Goal: Use online tool/utility: Utilize a website feature to perform a specific function

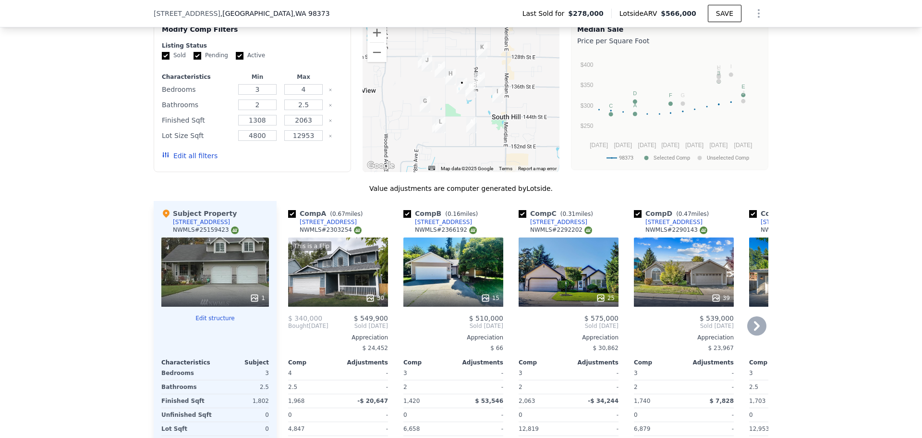
scroll to position [909, 0]
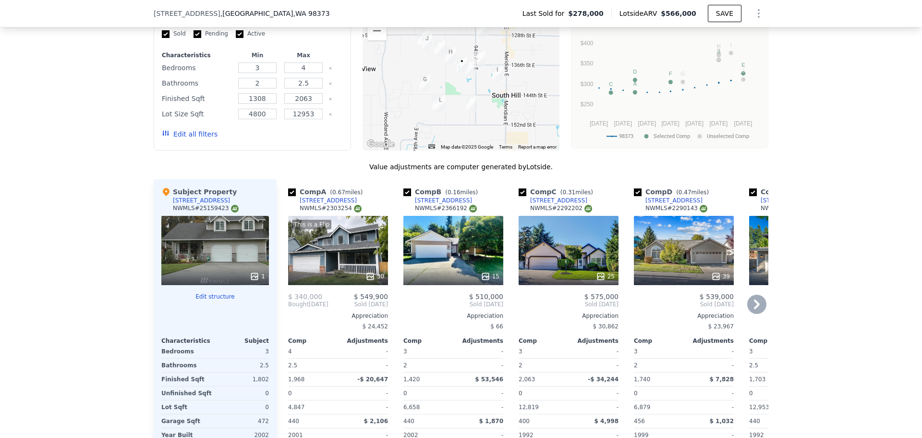
click at [318, 252] on div "This is a Flip 30" at bounding box center [338, 250] width 100 height 69
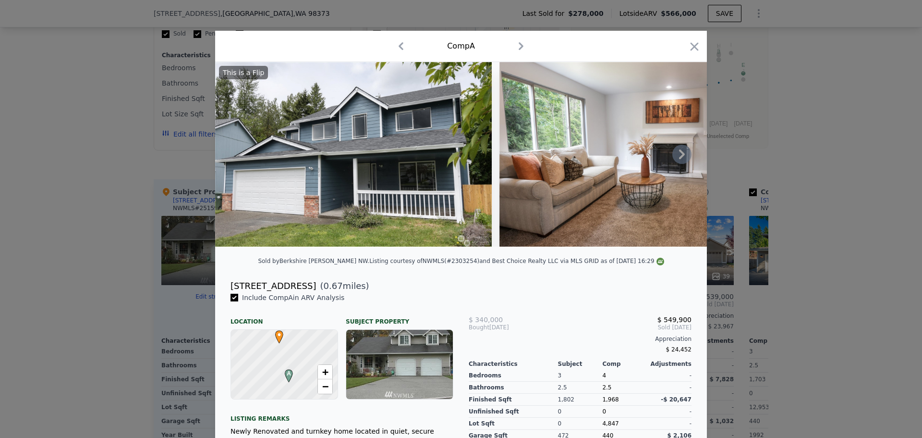
click at [678, 158] on icon at bounding box center [681, 154] width 19 height 19
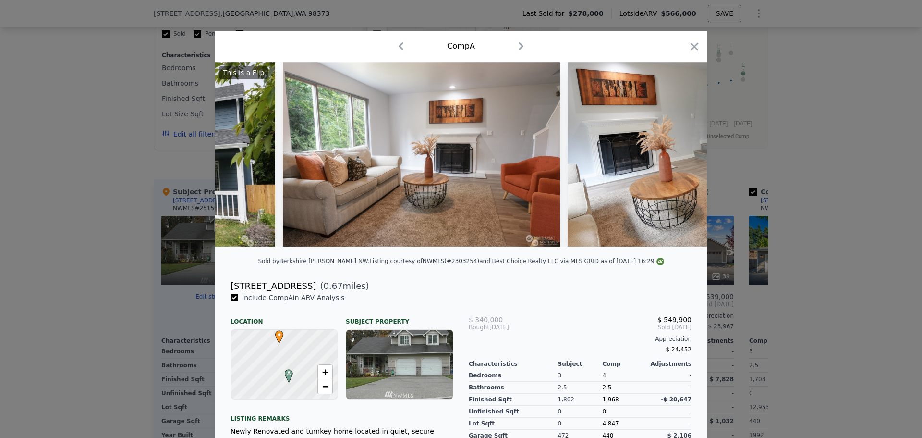
scroll to position [0, 231]
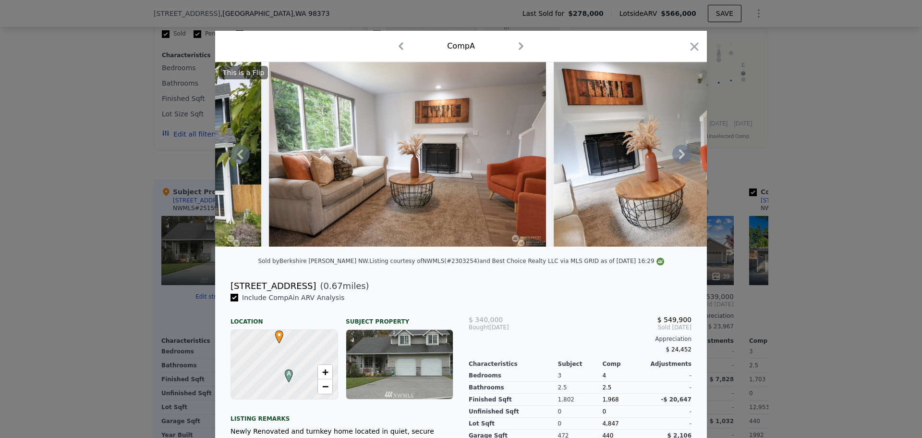
click at [679, 155] on icon at bounding box center [682, 154] width 6 height 10
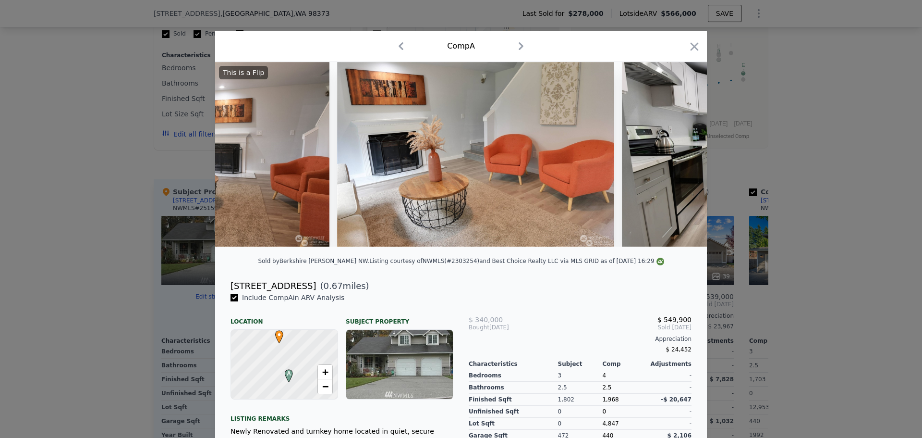
scroll to position [0, 461]
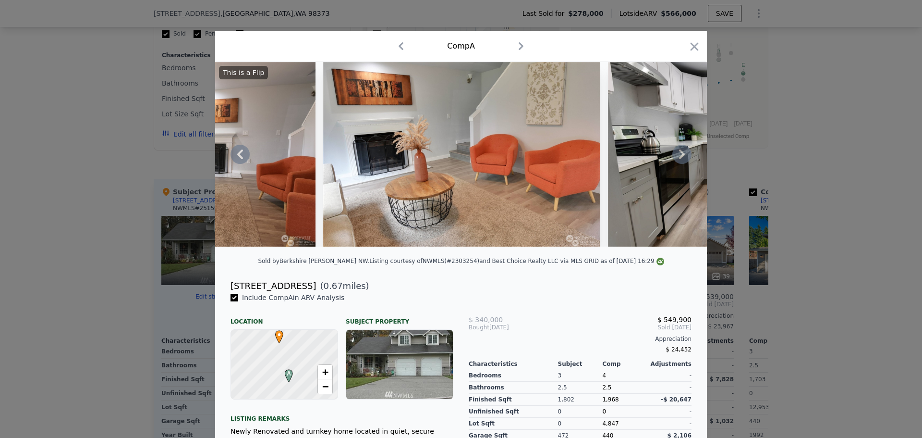
click at [676, 156] on icon at bounding box center [681, 154] width 19 height 19
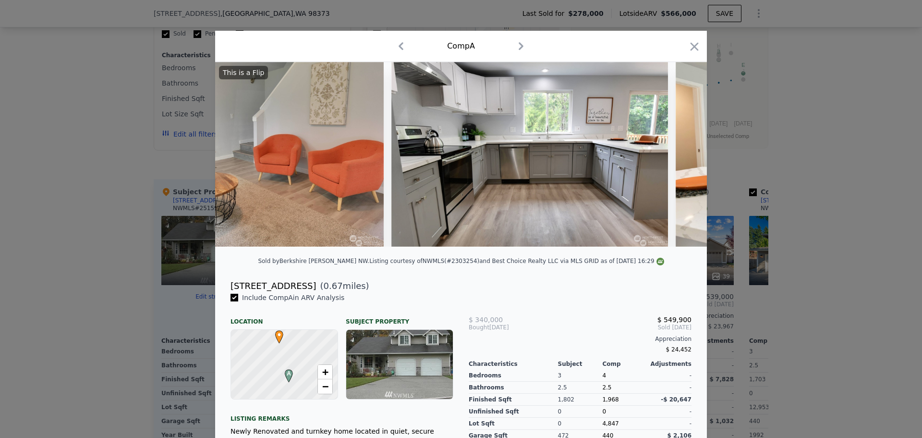
scroll to position [0, 692]
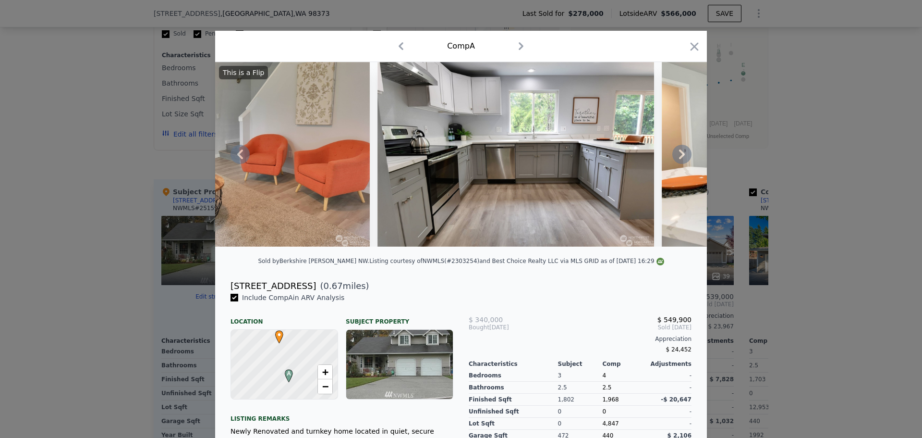
click at [676, 155] on icon at bounding box center [681, 154] width 19 height 19
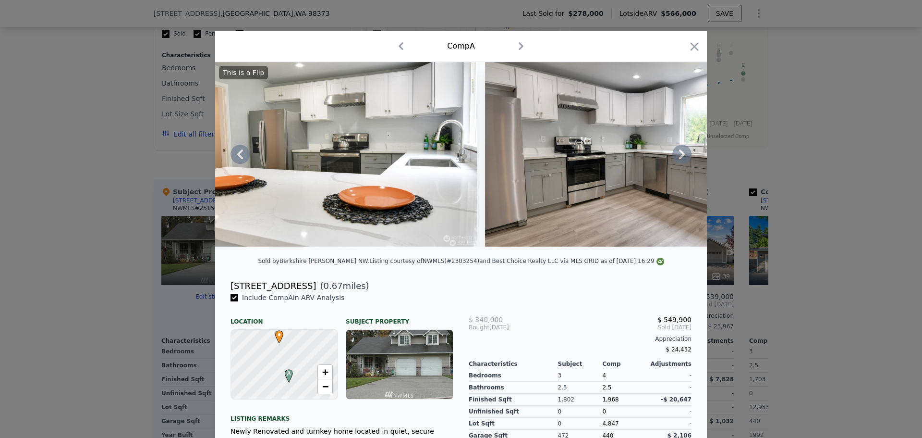
click at [676, 155] on icon at bounding box center [681, 154] width 19 height 19
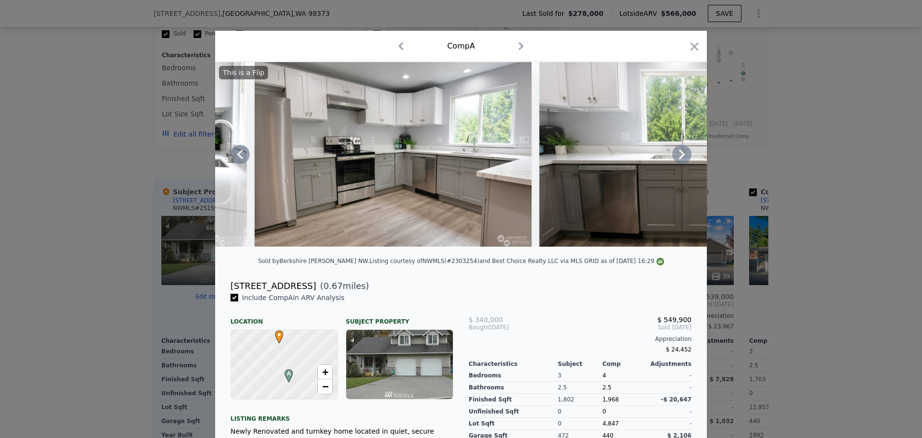
click at [676, 155] on icon at bounding box center [681, 154] width 19 height 19
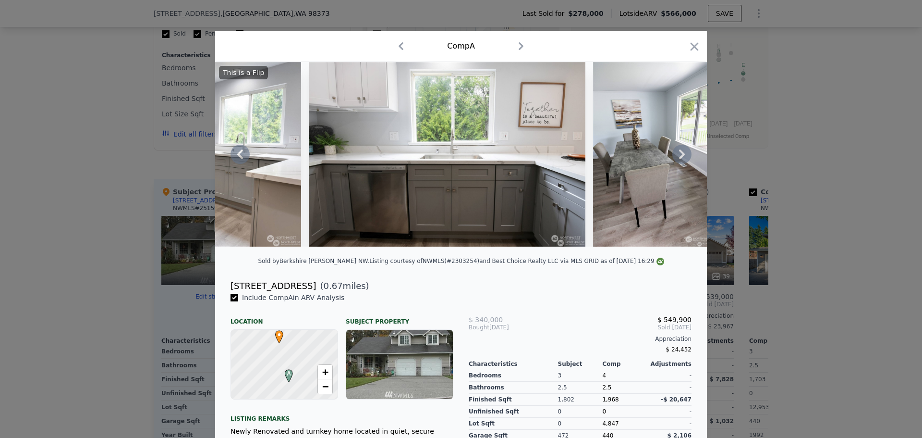
click at [676, 155] on icon at bounding box center [681, 154] width 19 height 19
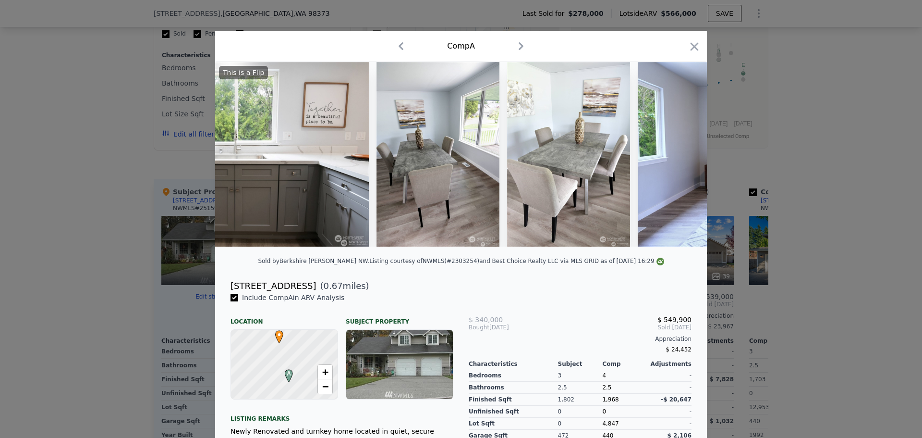
scroll to position [0, 1844]
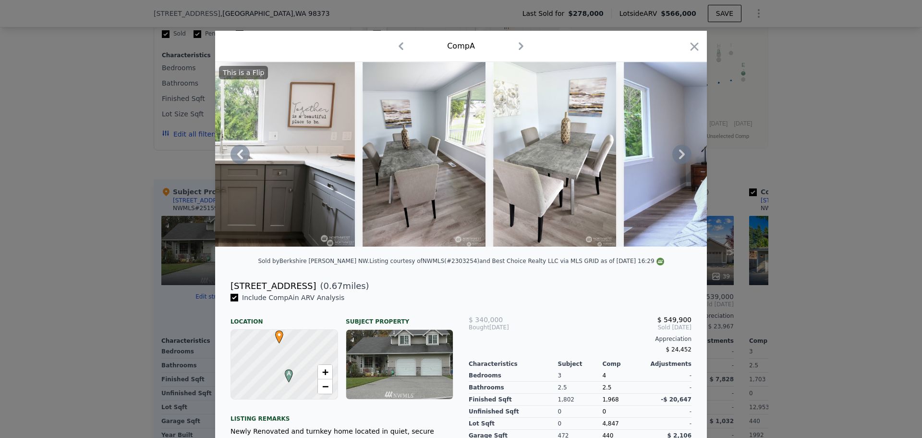
click at [676, 155] on icon at bounding box center [681, 154] width 19 height 19
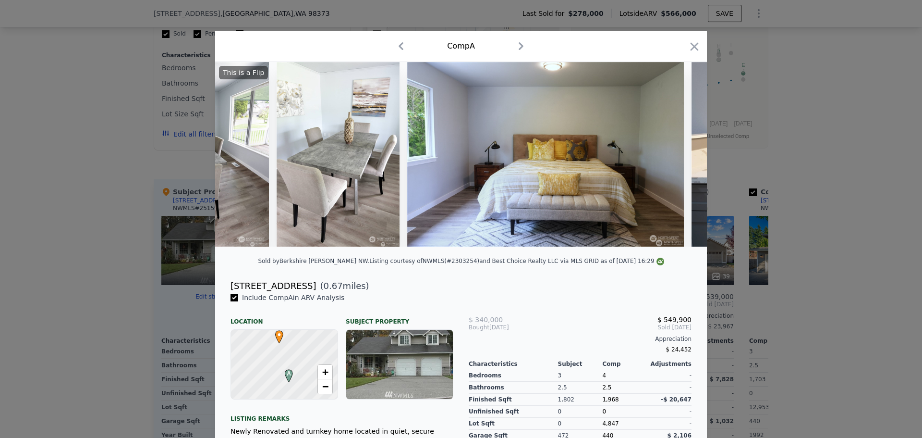
scroll to position [0, 2075]
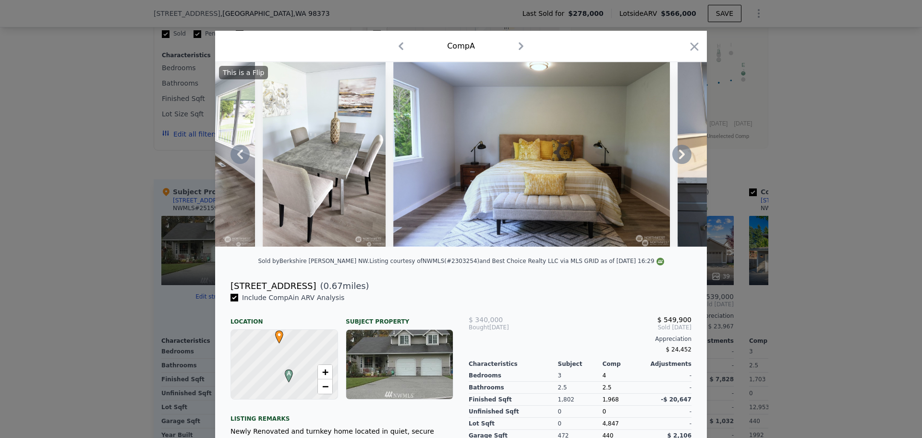
click at [676, 155] on icon at bounding box center [681, 154] width 19 height 19
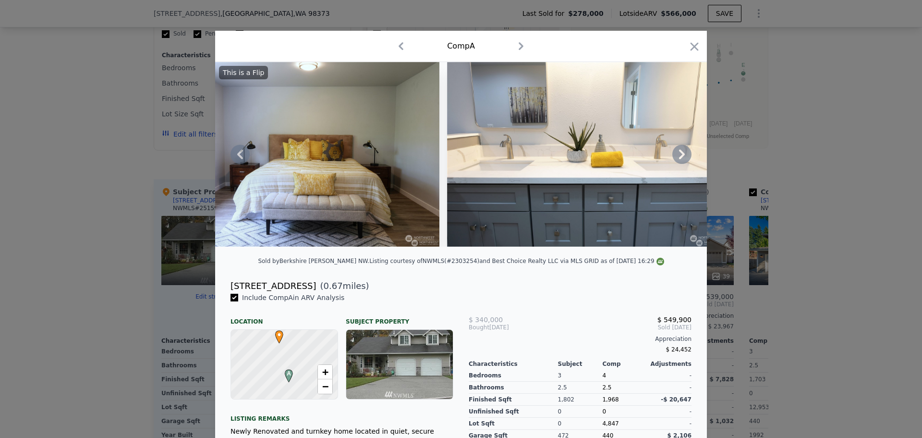
click at [676, 155] on icon at bounding box center [681, 154] width 19 height 19
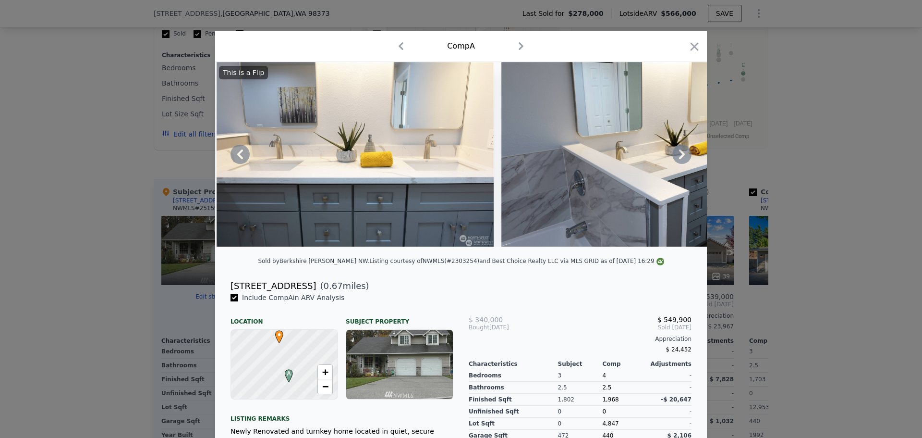
click at [676, 155] on icon at bounding box center [681, 154] width 19 height 19
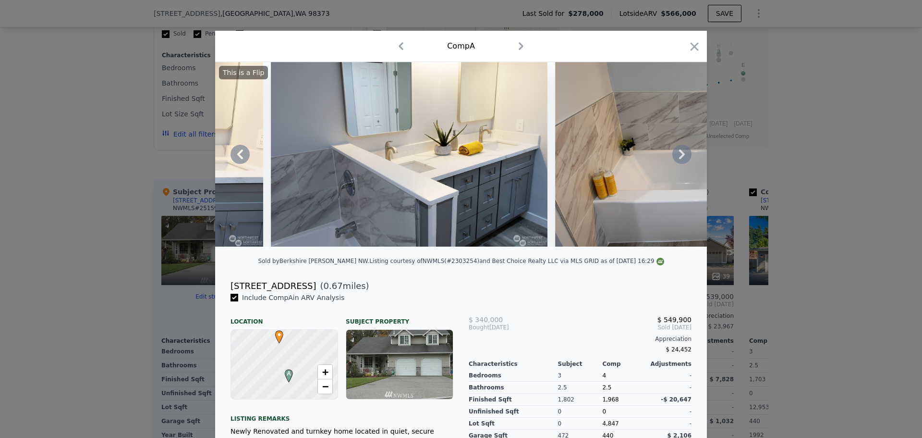
click at [676, 155] on icon at bounding box center [681, 154] width 19 height 19
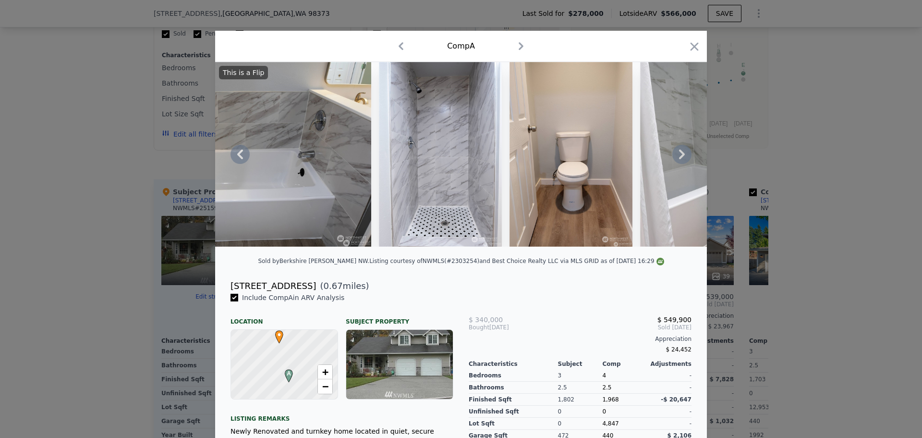
click at [676, 155] on icon at bounding box center [681, 154] width 19 height 19
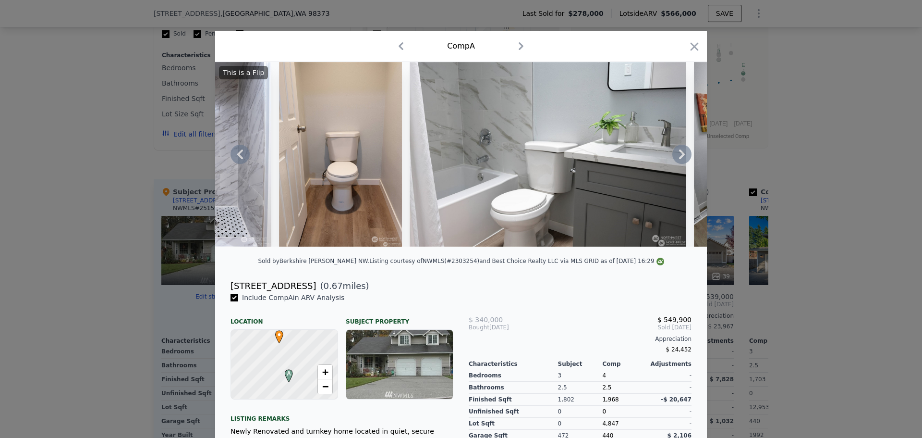
click at [676, 155] on icon at bounding box center [681, 154] width 19 height 19
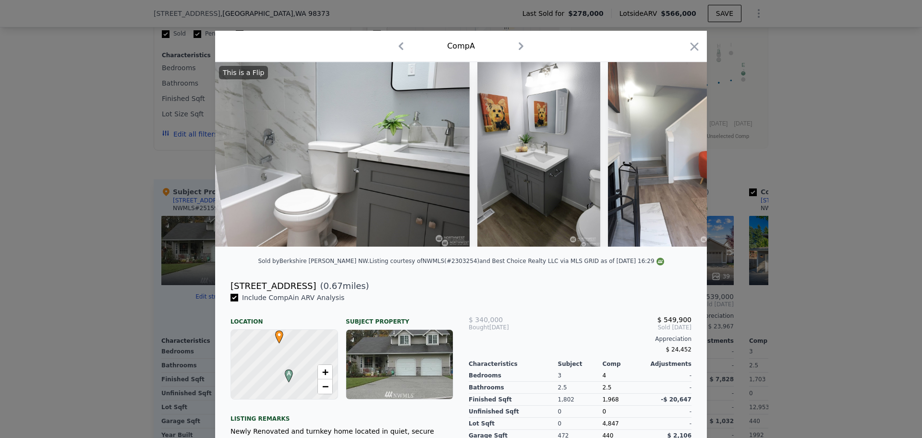
scroll to position [0, 3689]
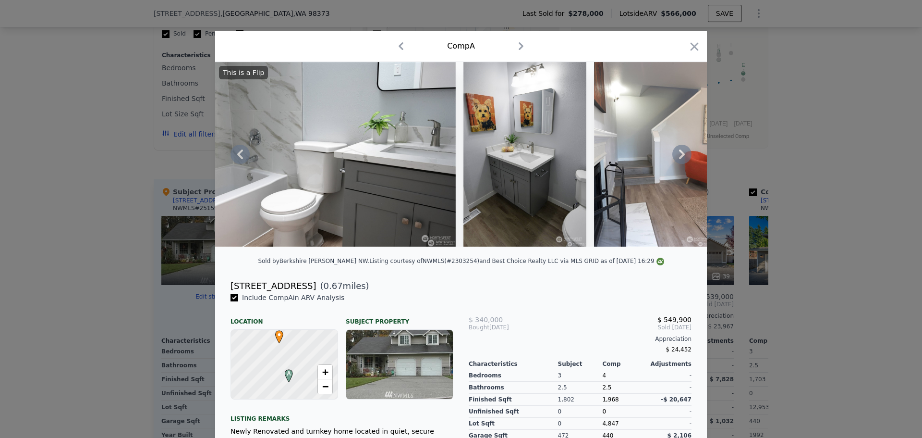
click at [679, 155] on icon at bounding box center [682, 154] width 6 height 10
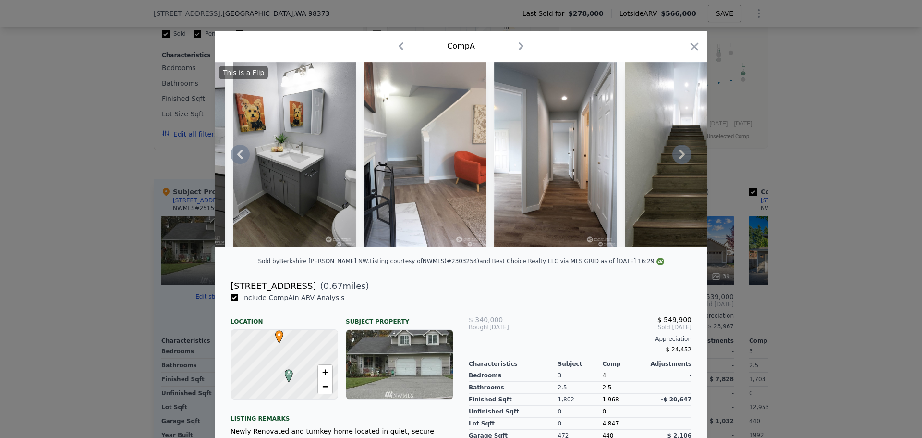
click at [679, 155] on icon at bounding box center [682, 154] width 6 height 10
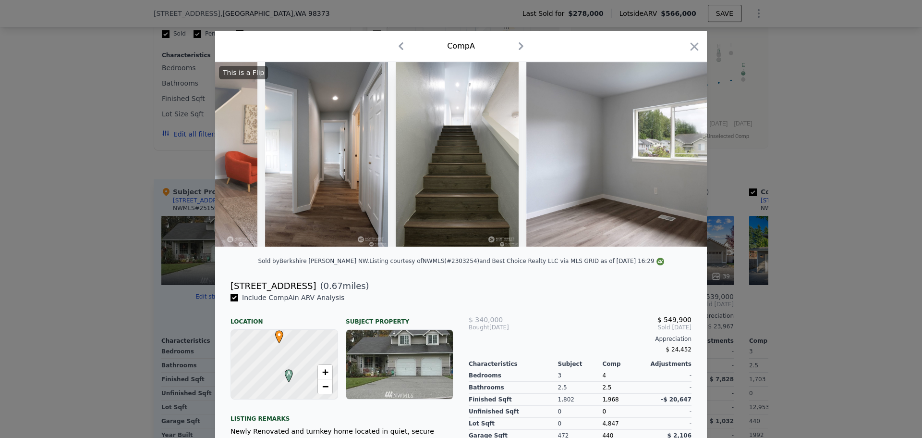
scroll to position [0, 4150]
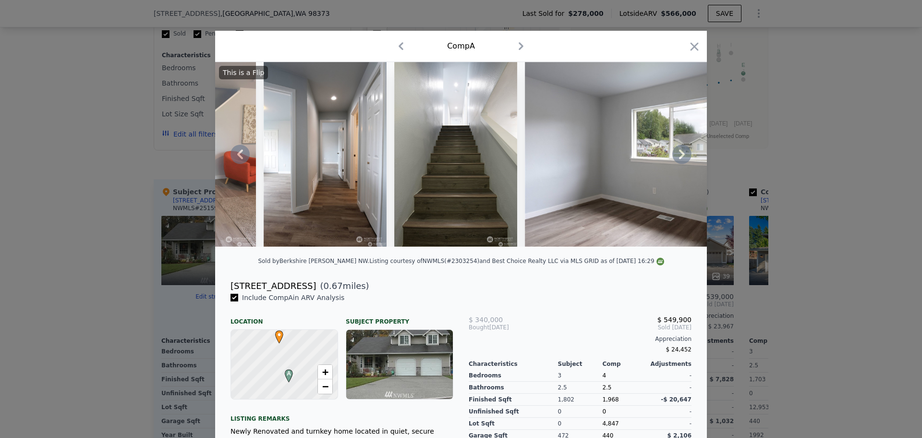
click at [676, 153] on icon at bounding box center [681, 154] width 19 height 19
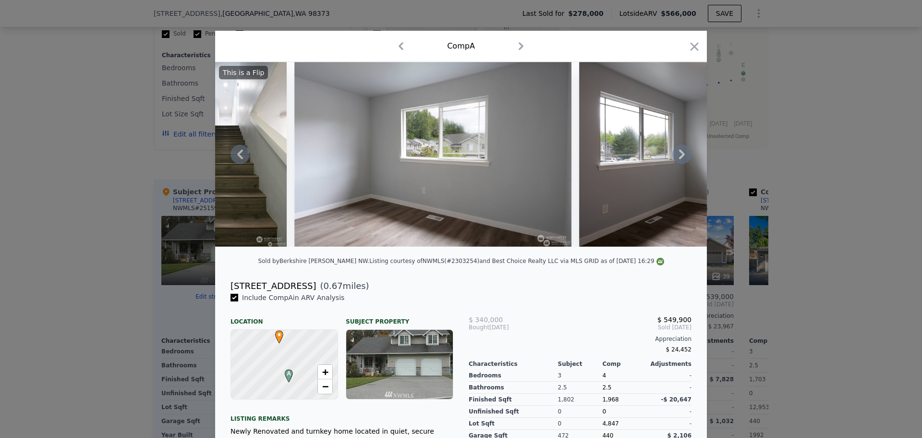
click at [676, 153] on icon at bounding box center [681, 154] width 19 height 19
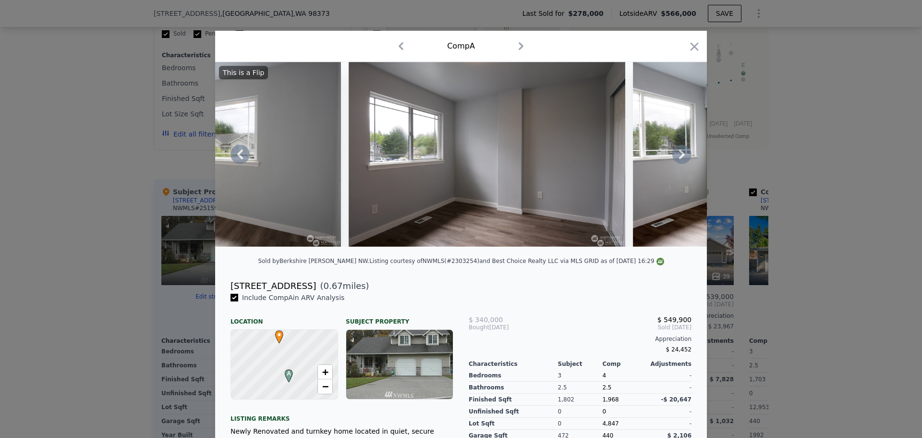
click at [676, 153] on icon at bounding box center [681, 154] width 19 height 19
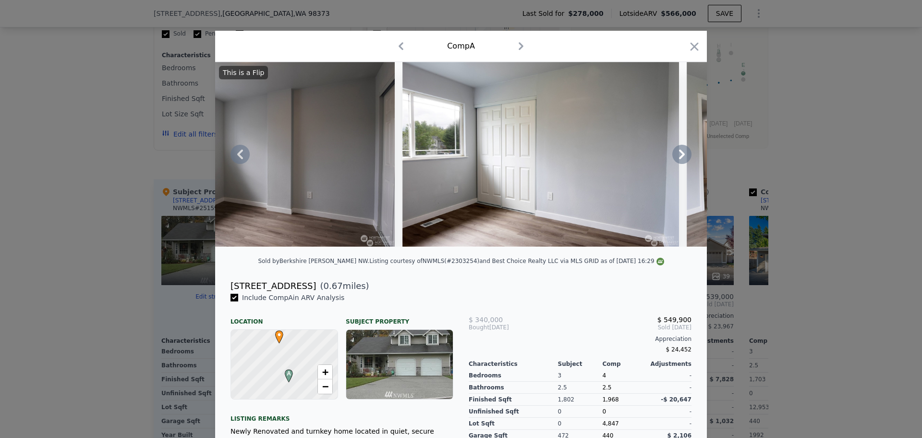
click at [676, 153] on icon at bounding box center [681, 154] width 19 height 19
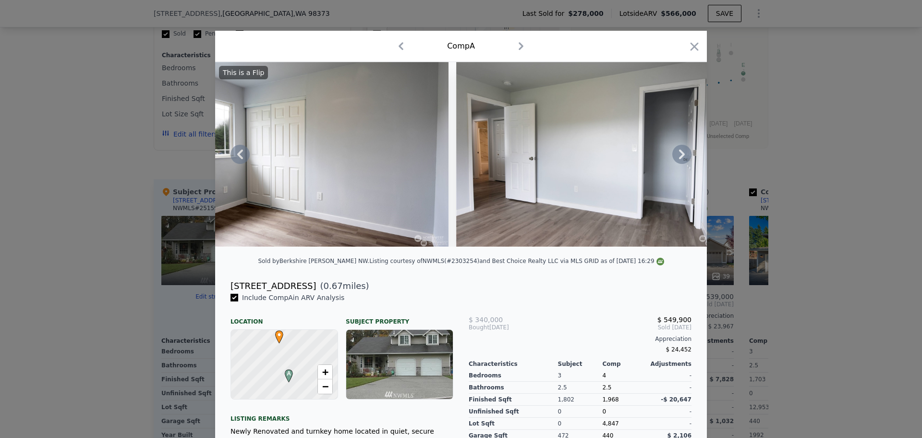
click at [676, 153] on icon at bounding box center [681, 154] width 19 height 19
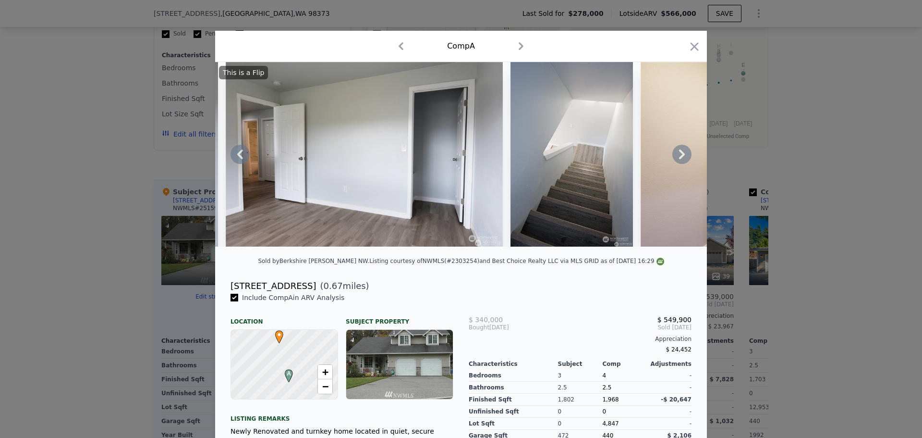
click at [676, 153] on icon at bounding box center [681, 154] width 19 height 19
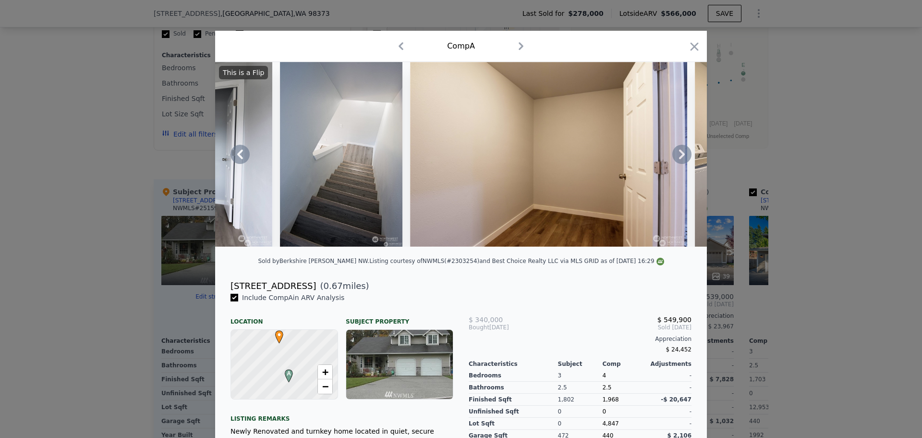
click at [676, 153] on icon at bounding box center [681, 154] width 19 height 19
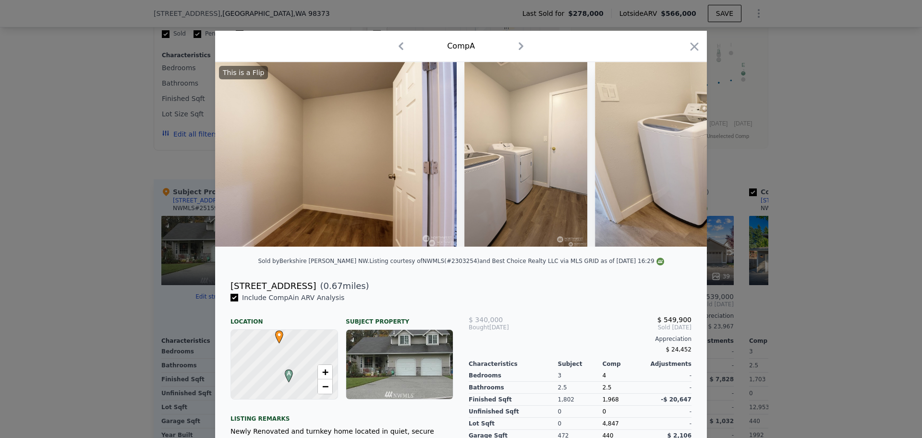
click at [676, 153] on div "This is a Flip" at bounding box center [461, 154] width 492 height 184
click at [676, 153] on icon at bounding box center [681, 154] width 19 height 19
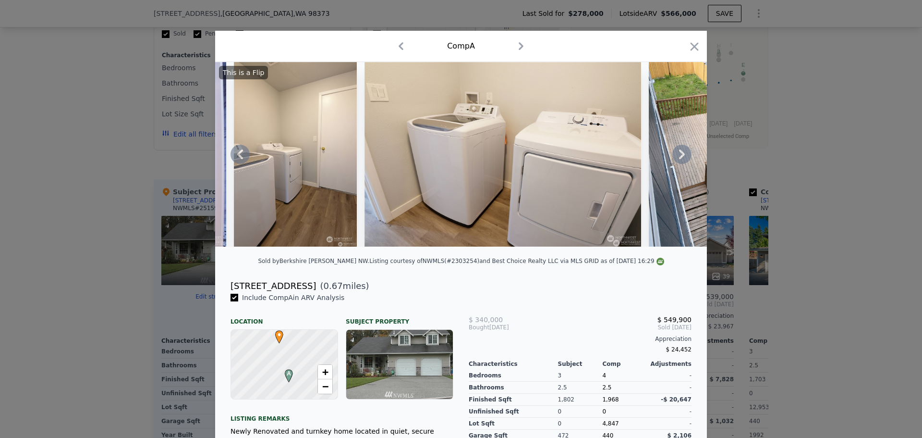
click at [676, 153] on icon at bounding box center [681, 154] width 19 height 19
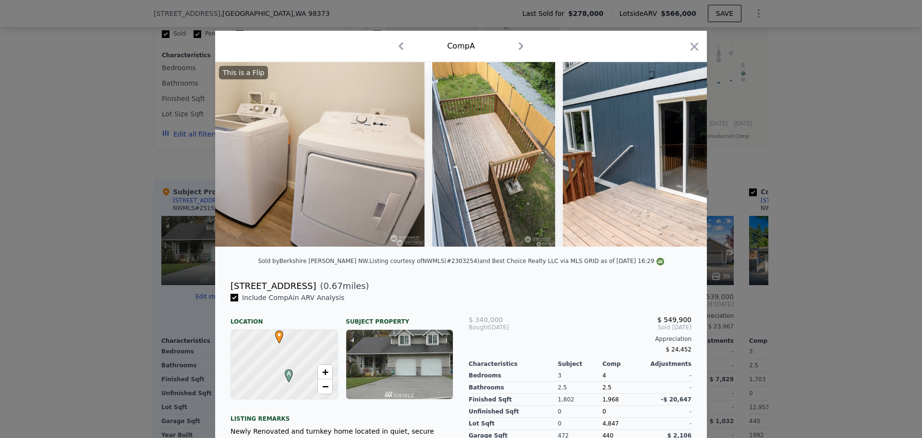
scroll to position [0, 6225]
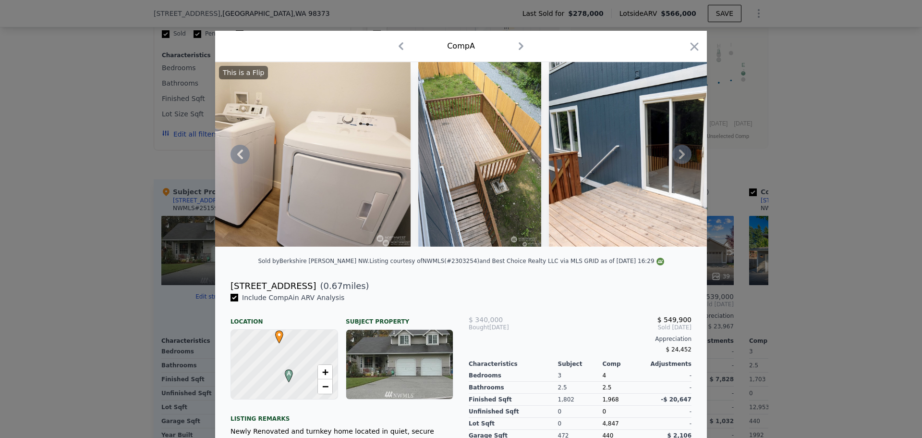
click at [676, 153] on icon at bounding box center [681, 154] width 19 height 19
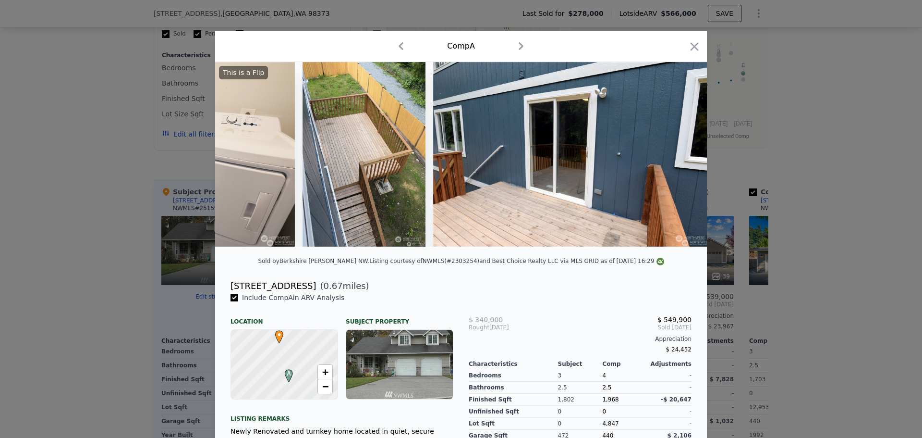
scroll to position [0, 6343]
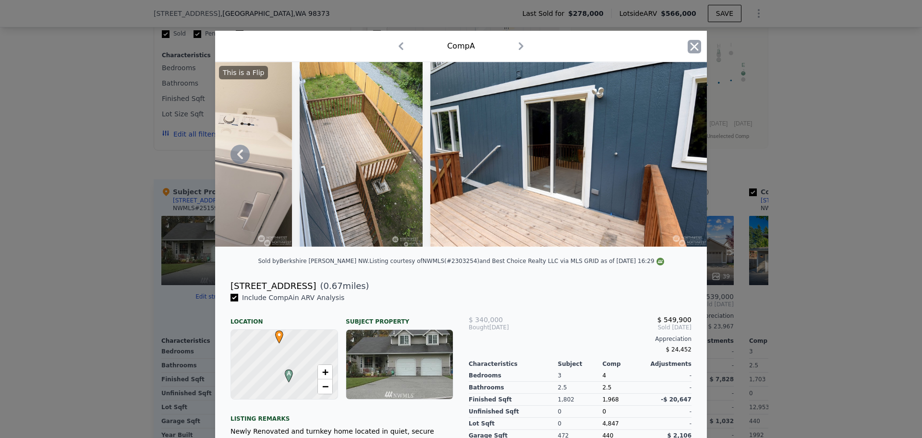
click at [691, 49] on icon "button" at bounding box center [695, 46] width 8 height 8
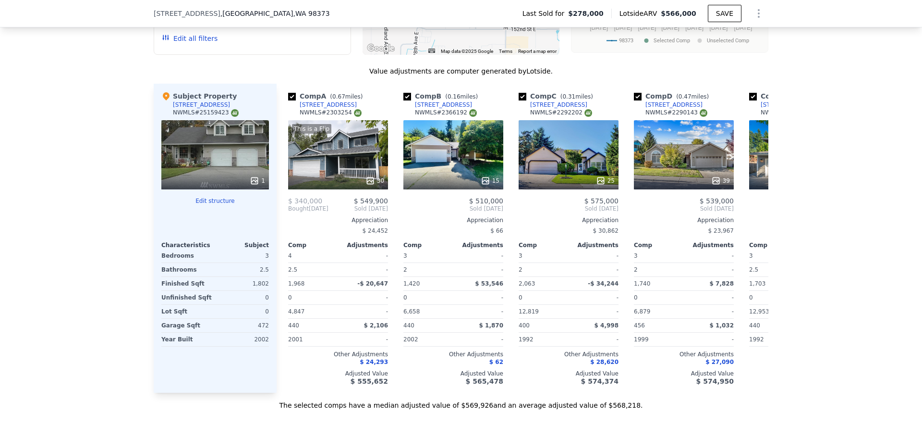
scroll to position [1005, 0]
click at [754, 211] on icon at bounding box center [757, 208] width 6 height 10
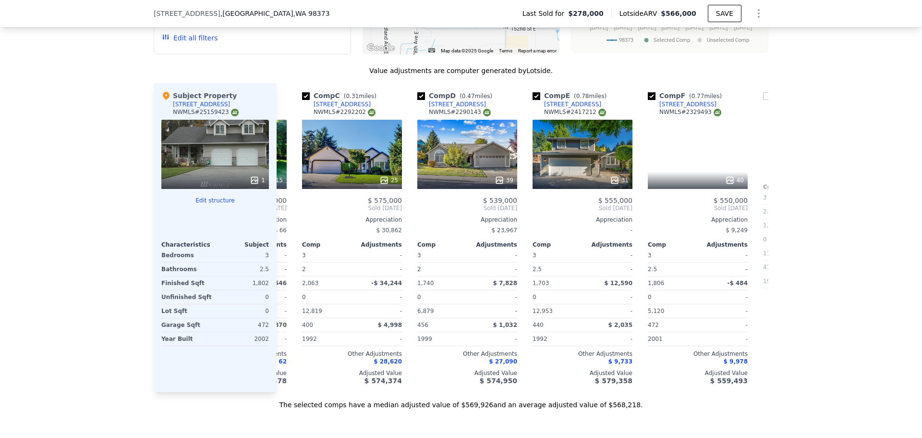
scroll to position [0, 231]
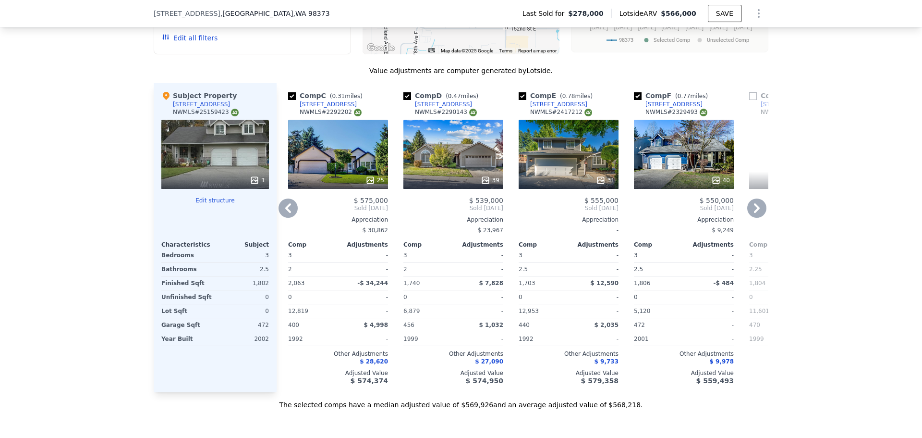
click at [754, 211] on icon at bounding box center [757, 208] width 6 height 10
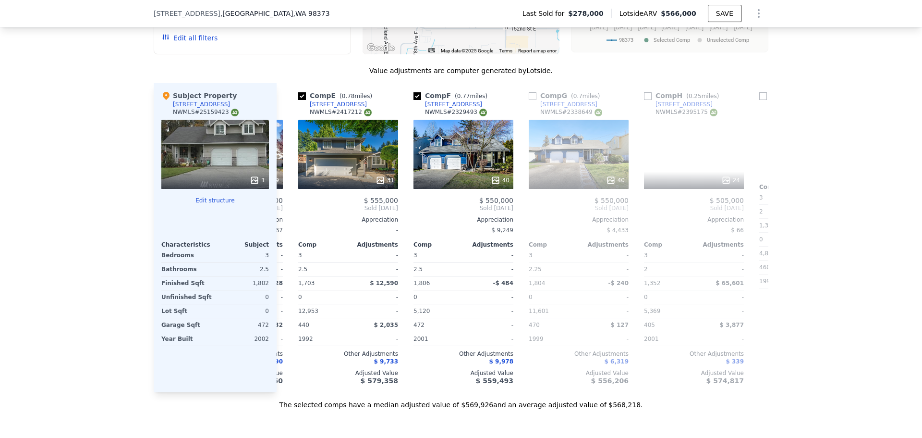
scroll to position [0, 461]
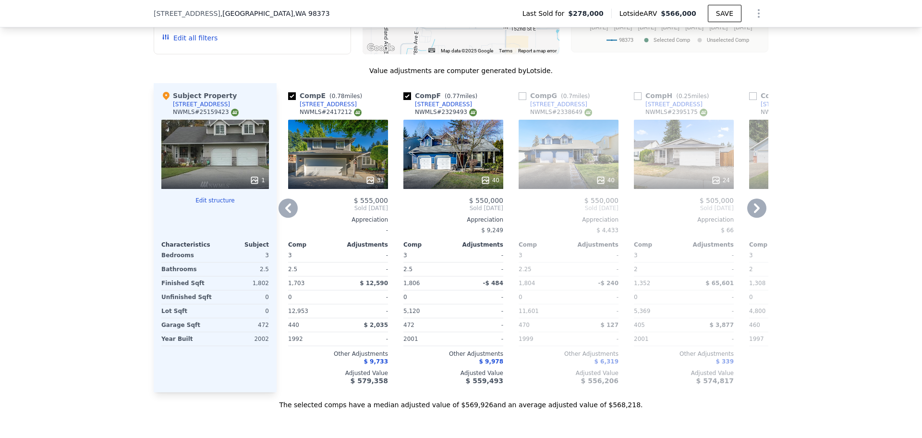
click at [754, 211] on icon at bounding box center [757, 208] width 6 height 10
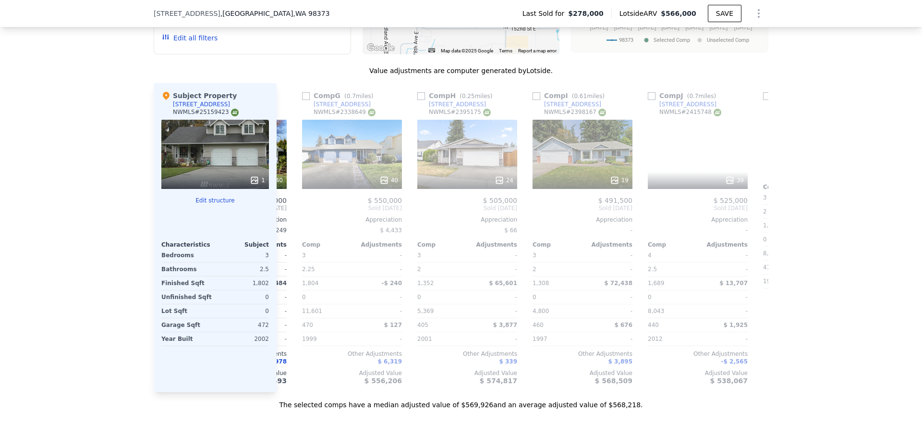
scroll to position [0, 692]
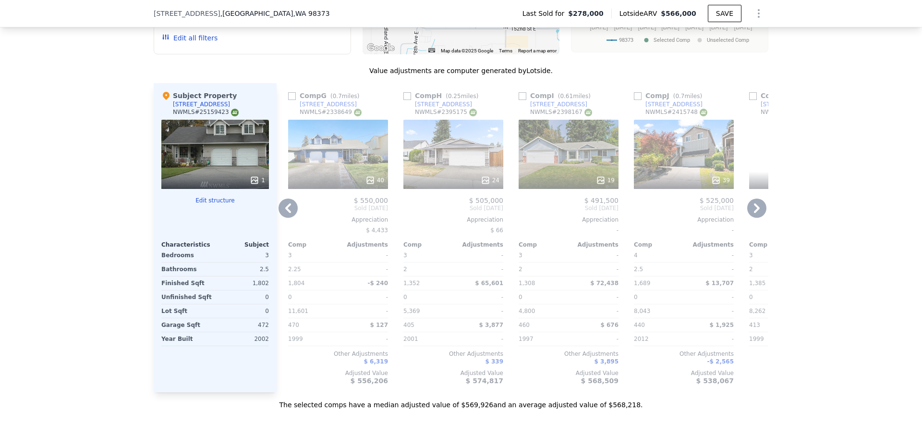
click at [285, 213] on icon at bounding box center [288, 208] width 6 height 10
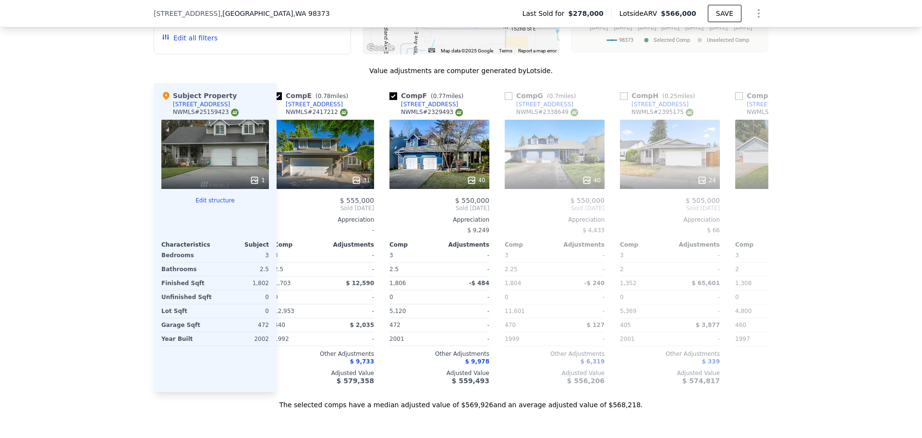
scroll to position [0, 461]
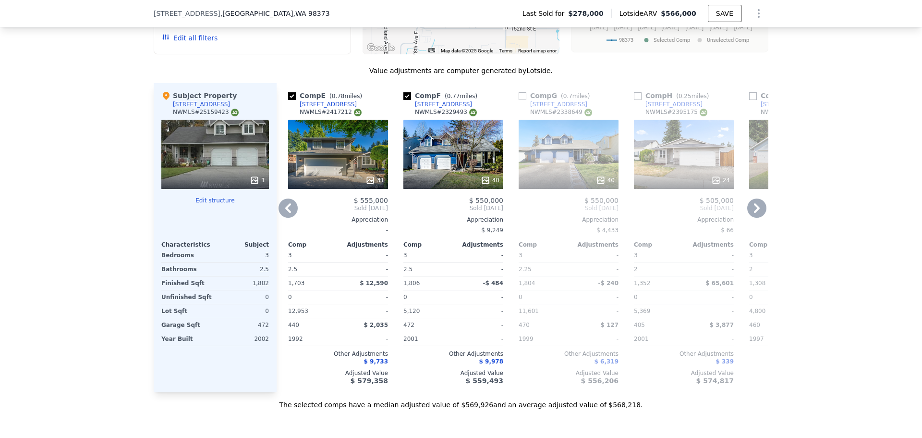
click at [290, 218] on icon at bounding box center [288, 207] width 19 height 19
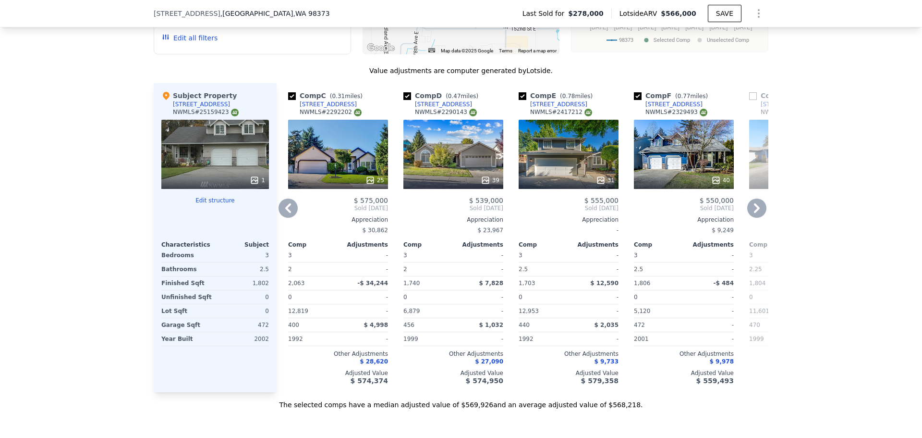
click at [286, 213] on icon at bounding box center [288, 208] width 6 height 10
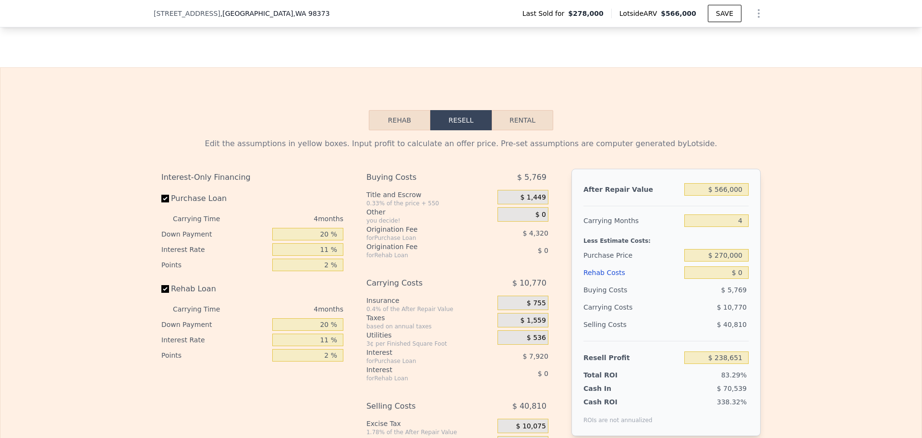
scroll to position [1438, 0]
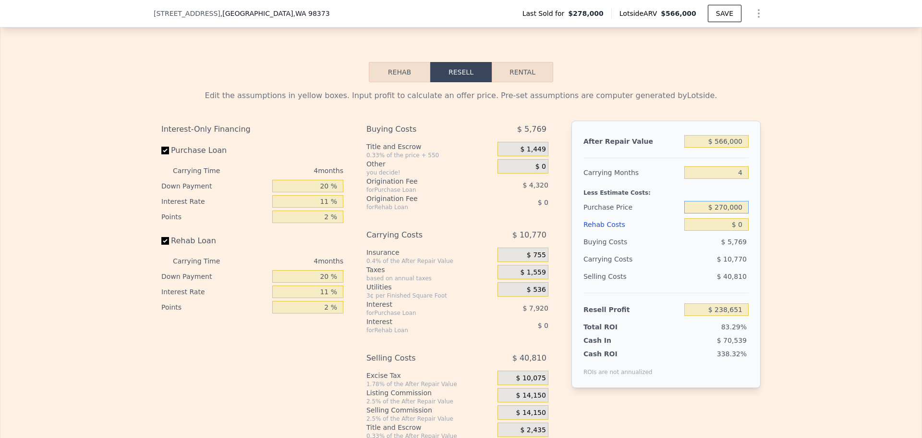
drag, startPoint x: 716, startPoint y: 221, endPoint x: 754, endPoint y: 223, distance: 38.0
click at [754, 223] on div "After Repair Value $ 566,000 Carrying Months 4 Less Estimate Costs: Purchase Pr…" at bounding box center [666, 254] width 189 height 267
type input "$ 400,000"
click at [766, 223] on div "Edit the assumptions in yellow boxes. Input profit to calculate an offer price.…" at bounding box center [460, 260] width 921 height 357
type input "$ 102,326"
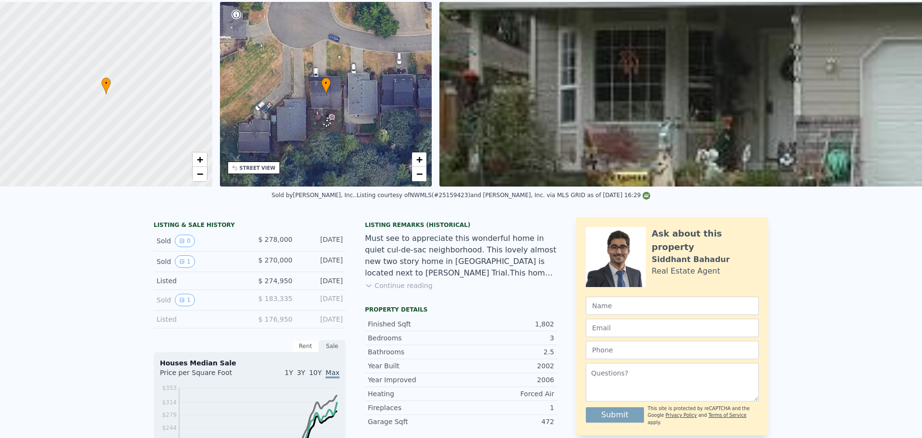
scroll to position [0, 0]
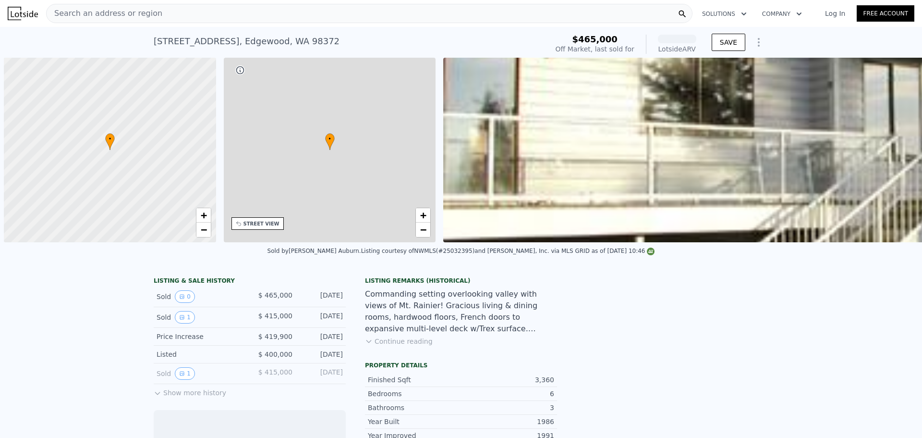
scroll to position [0, 4]
